Goal: Find contact information: Find contact information

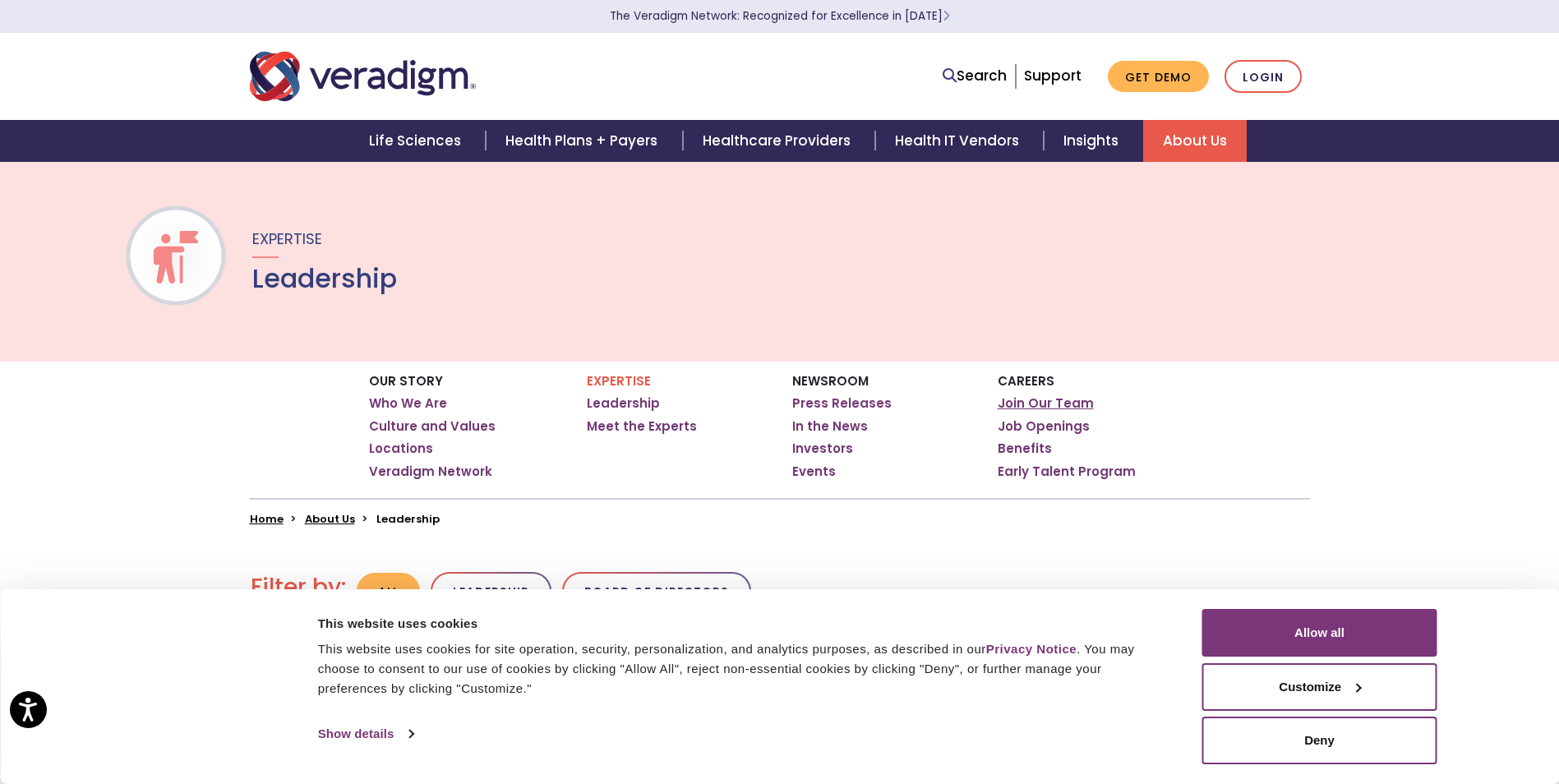
click at [1056, 409] on link "Join Our Team" at bounding box center [1045, 402] width 96 height 16
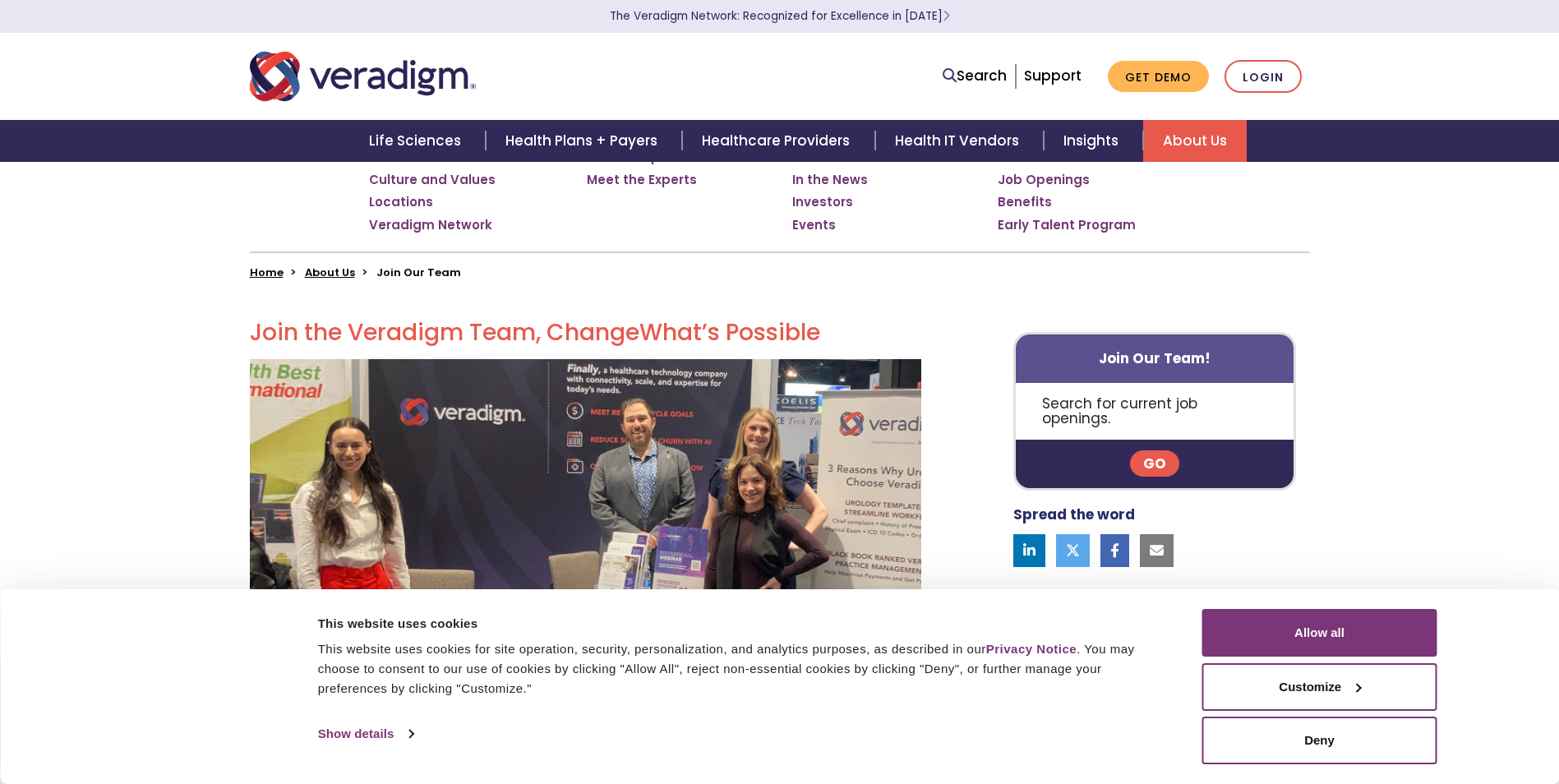
scroll to position [246, 0]
click at [1152, 534] on link at bounding box center [1156, 550] width 33 height 33
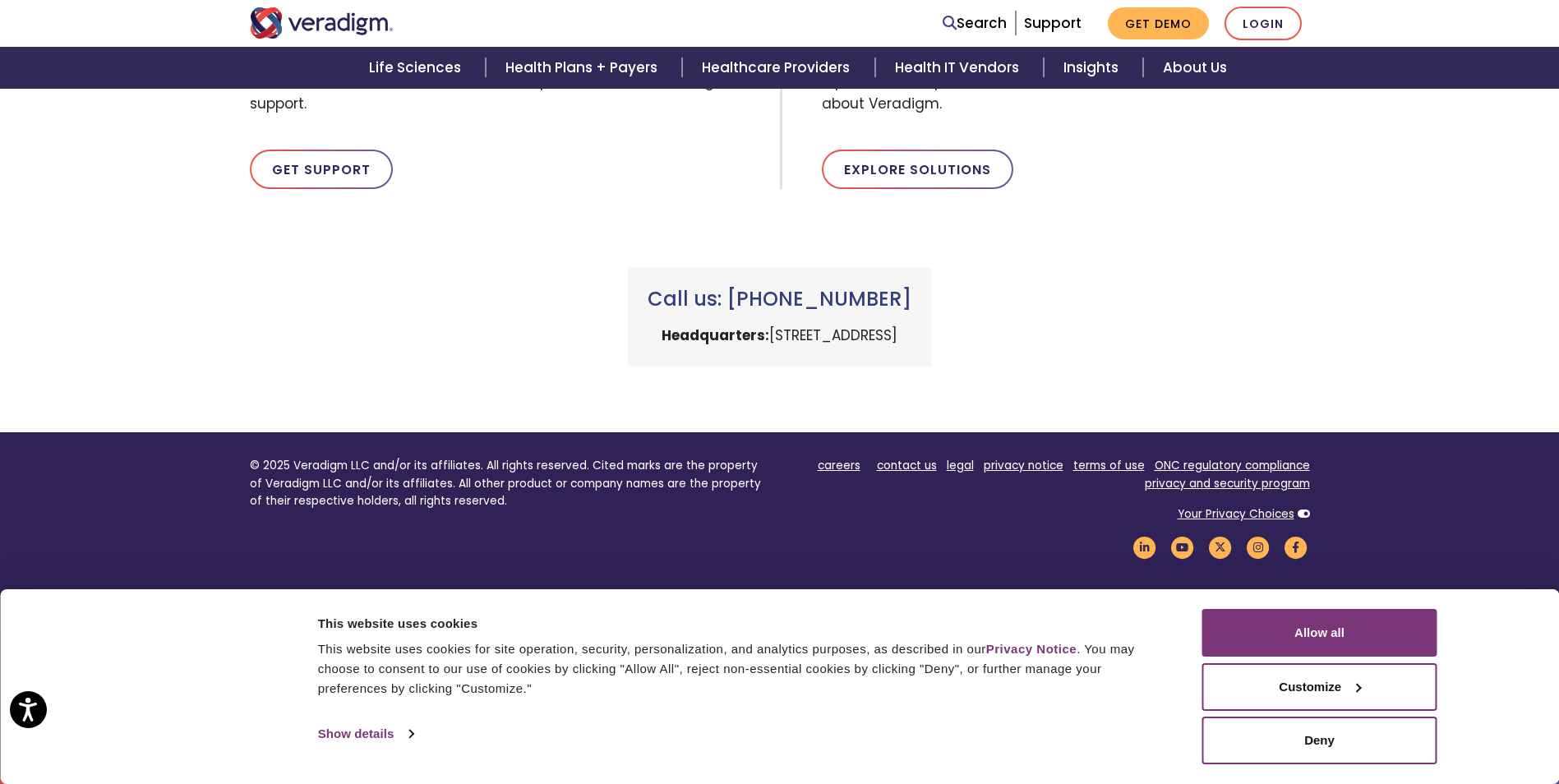
scroll to position [309, 0]
